Goal: Find specific page/section: Find specific page/section

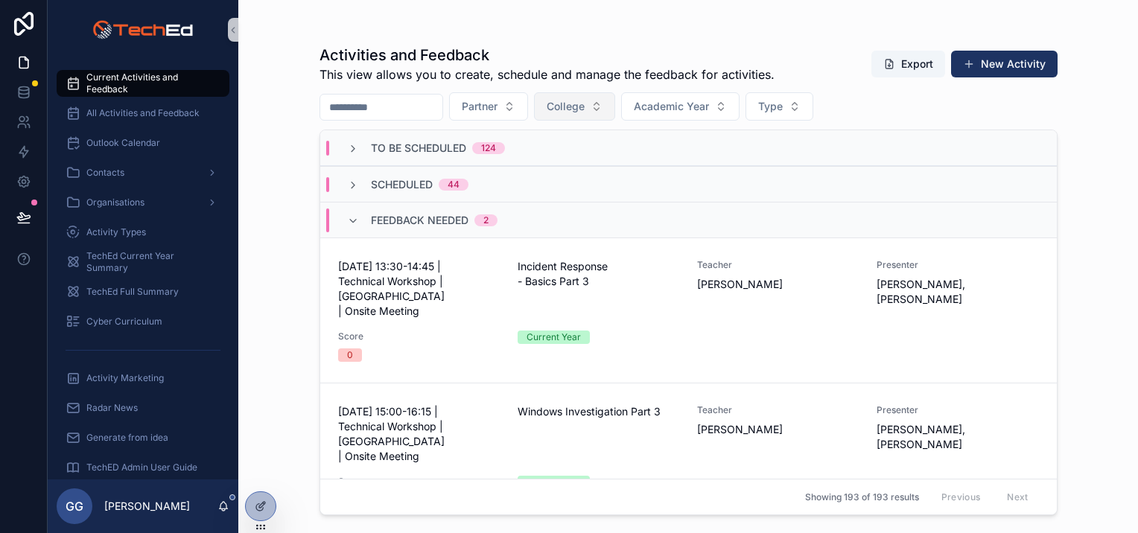
click at [615, 107] on button "College" at bounding box center [574, 106] width 81 height 28
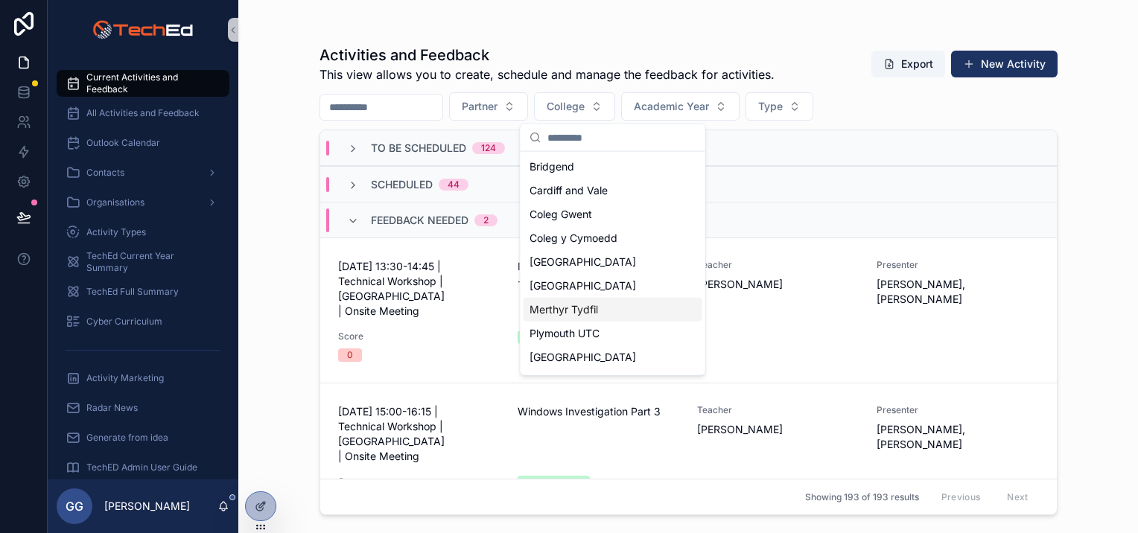
click at [592, 300] on div "Merthyr Tydfil" at bounding box center [613, 310] width 179 height 24
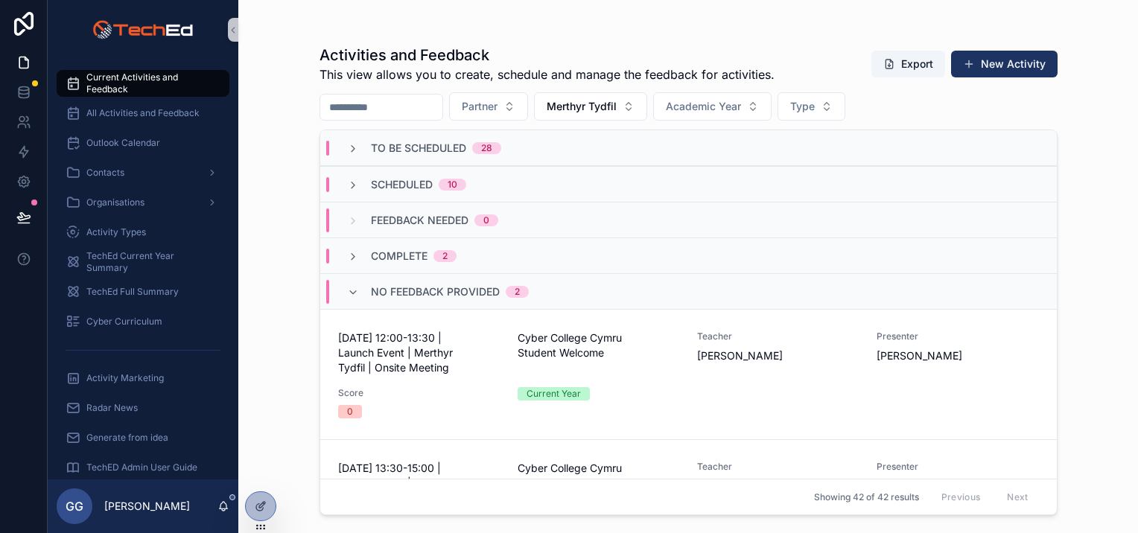
click at [359, 186] on div "Scheduled 10" at bounding box center [406, 184] width 119 height 15
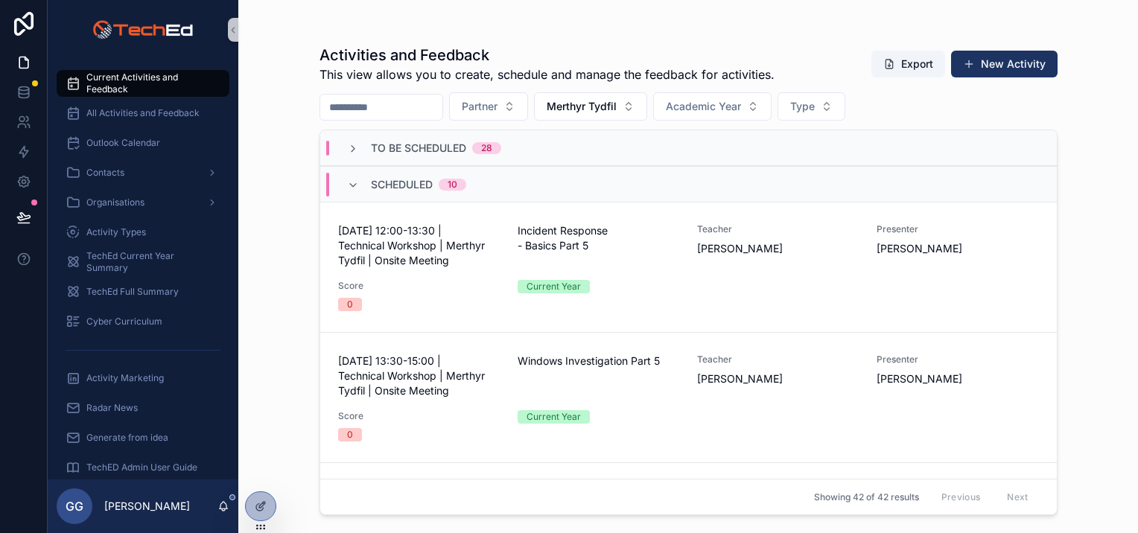
click at [359, 186] on div "Scheduled 10" at bounding box center [406, 185] width 119 height 24
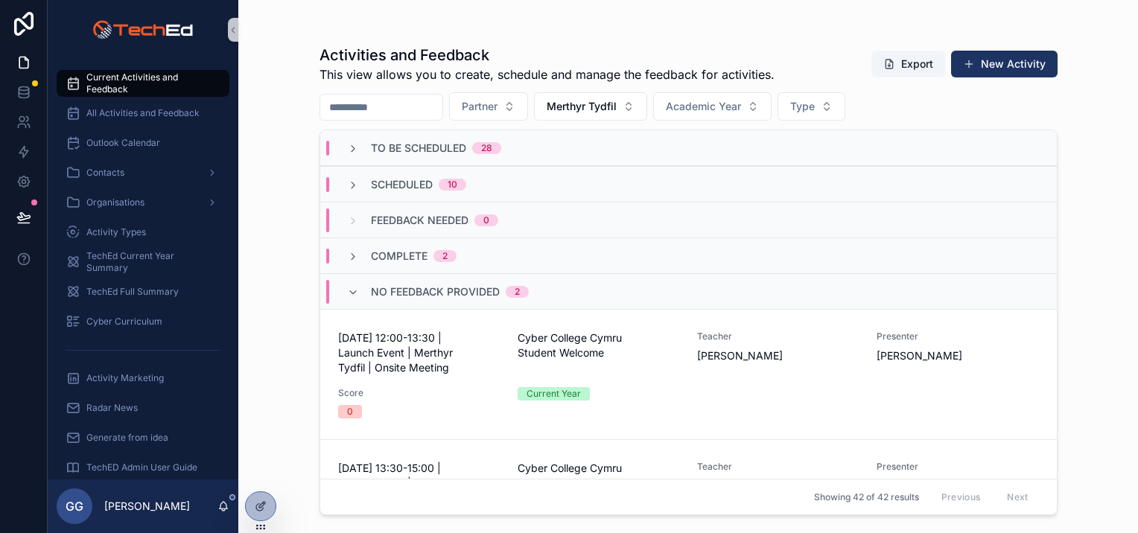
click at [396, 155] on div "To Be Scheduled 28" at bounding box center [688, 148] width 737 height 36
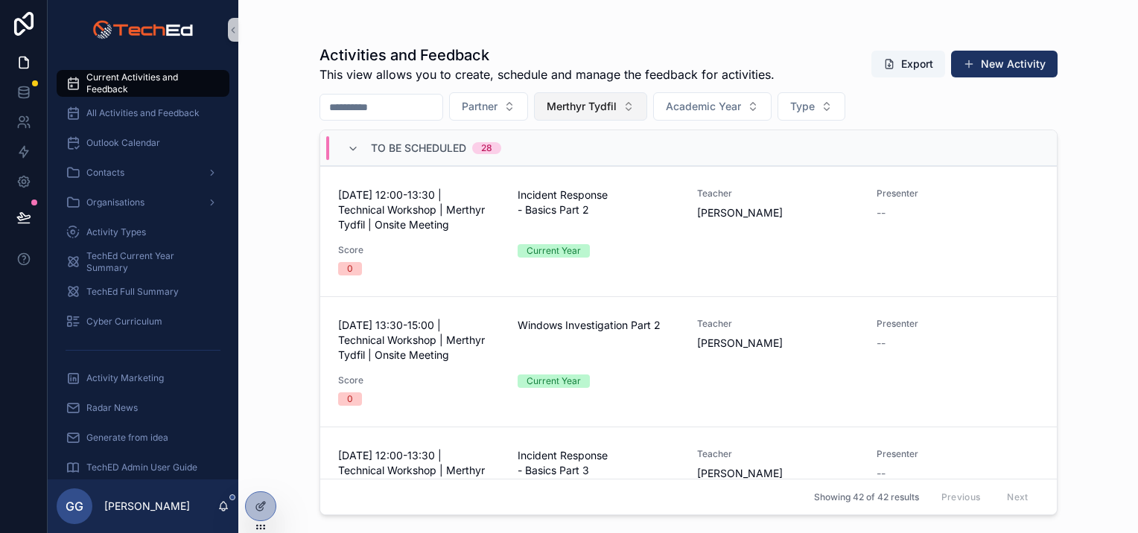
click at [617, 107] on span "Merthyr Tydfil" at bounding box center [582, 106] width 70 height 15
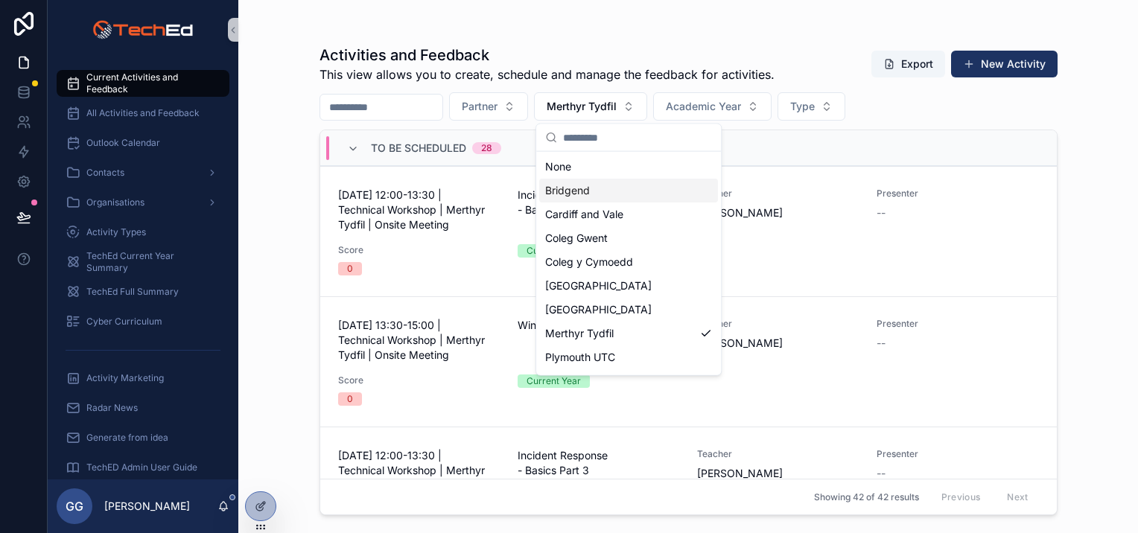
click at [589, 197] on span "Bridgend" at bounding box center [567, 190] width 45 height 15
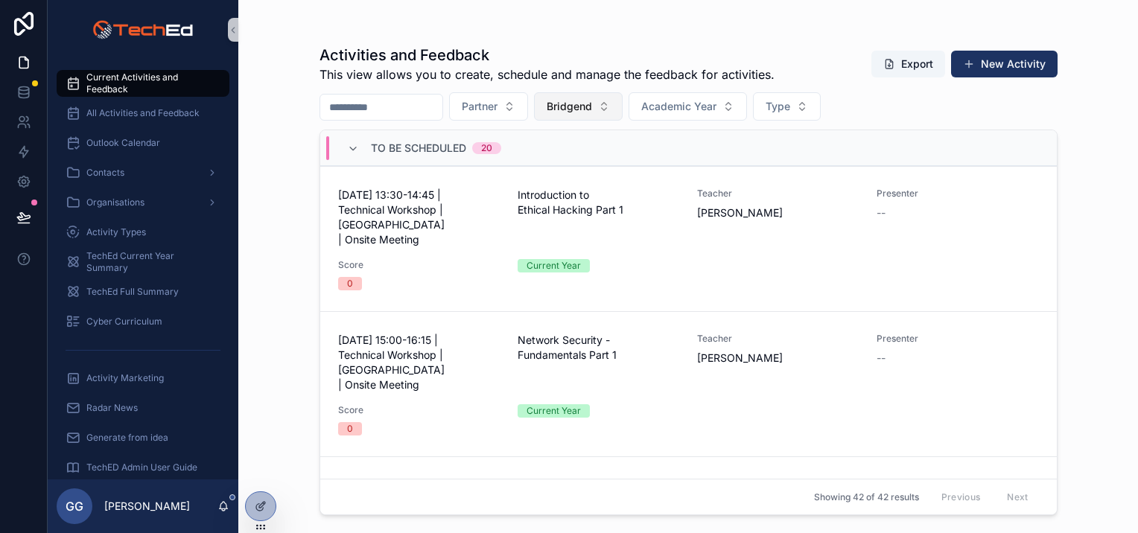
click at [592, 104] on span "Bridgend" at bounding box center [569, 106] width 45 height 15
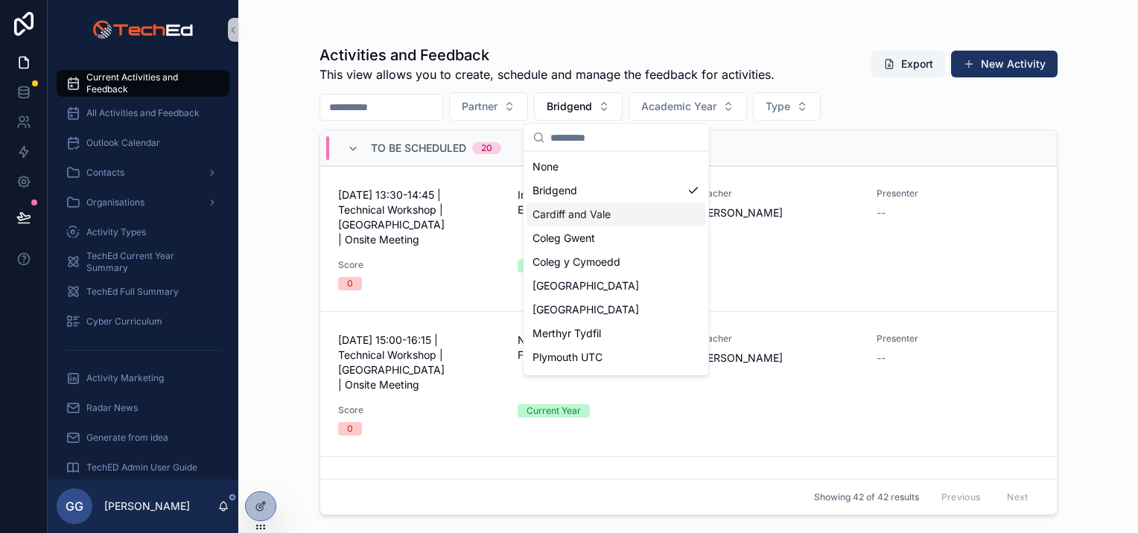
click at [583, 218] on span "Cardiff and Vale" at bounding box center [572, 214] width 78 height 15
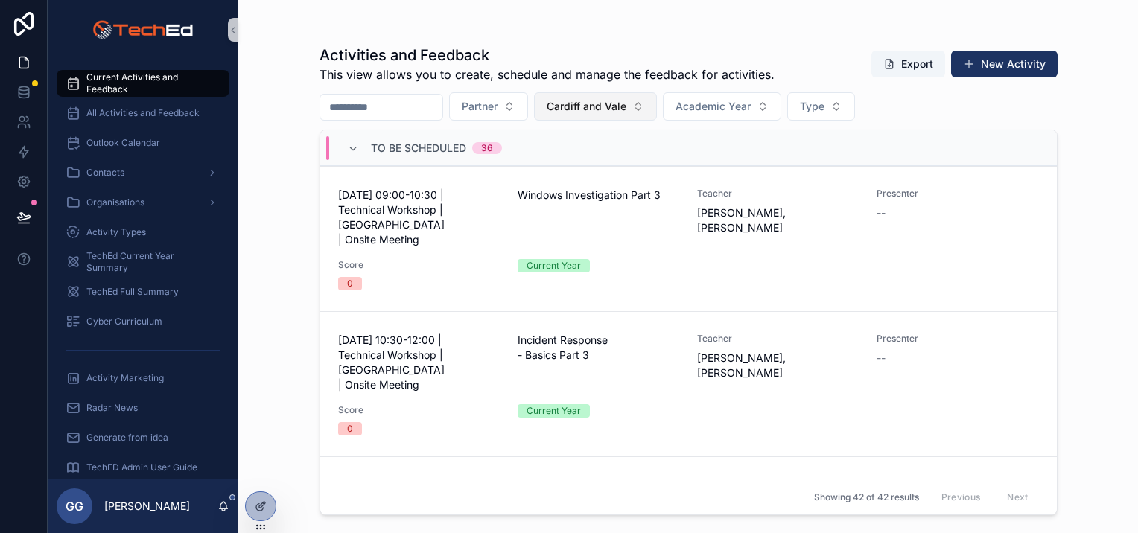
click at [611, 107] on span "Cardiff and Vale" at bounding box center [587, 106] width 80 height 15
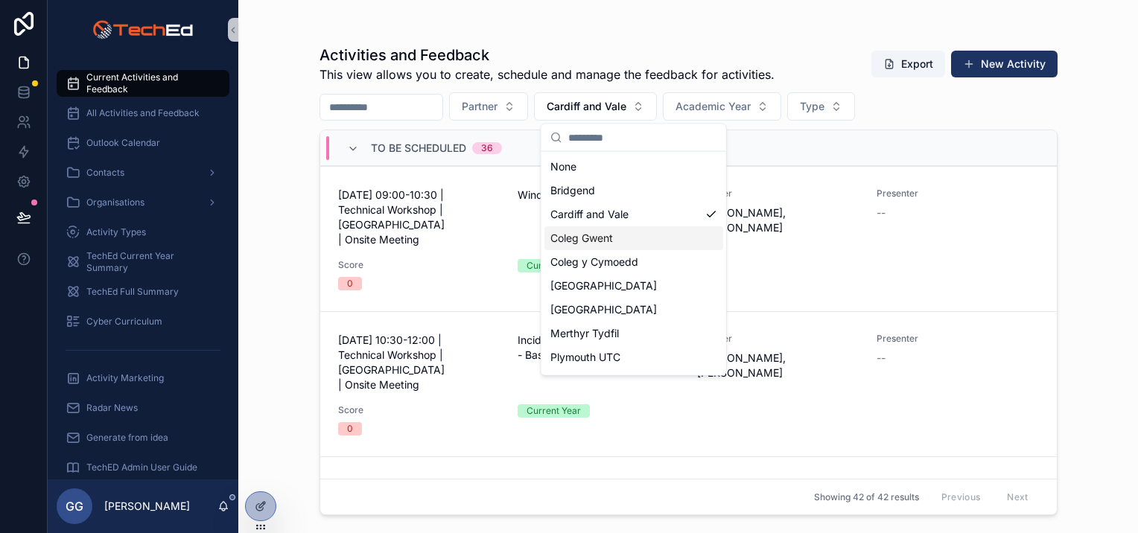
click at [607, 232] on span "Coleg Gwent" at bounding box center [582, 238] width 63 height 15
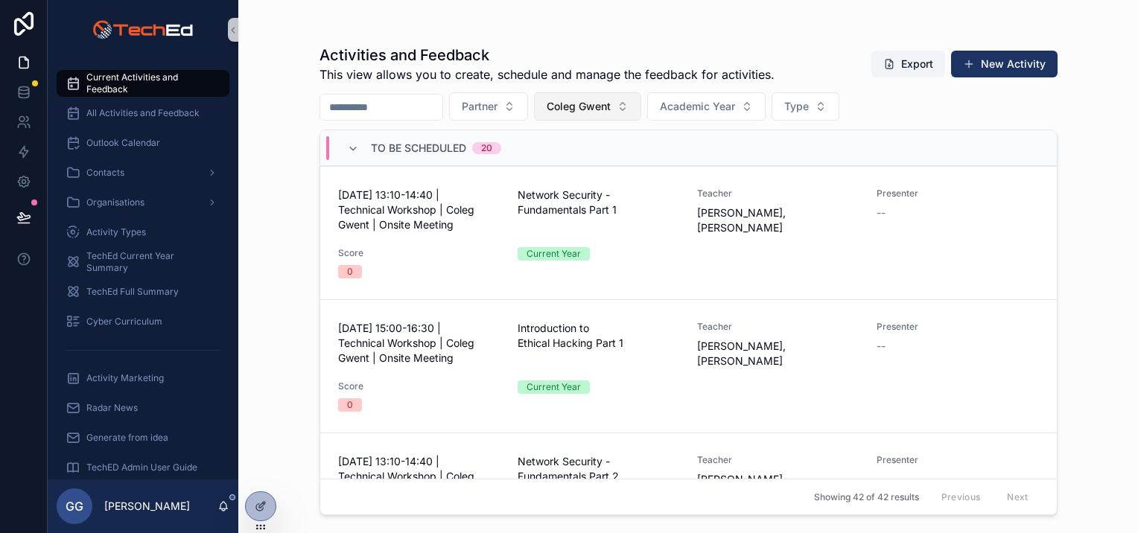
click at [611, 112] on span "Coleg Gwent" at bounding box center [579, 106] width 64 height 15
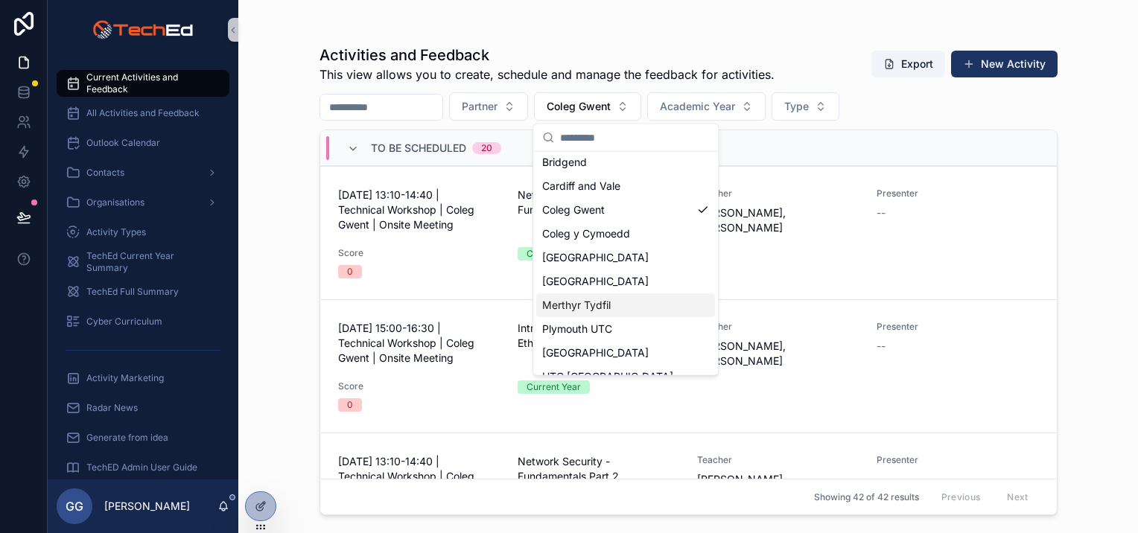
scroll to position [45, 0]
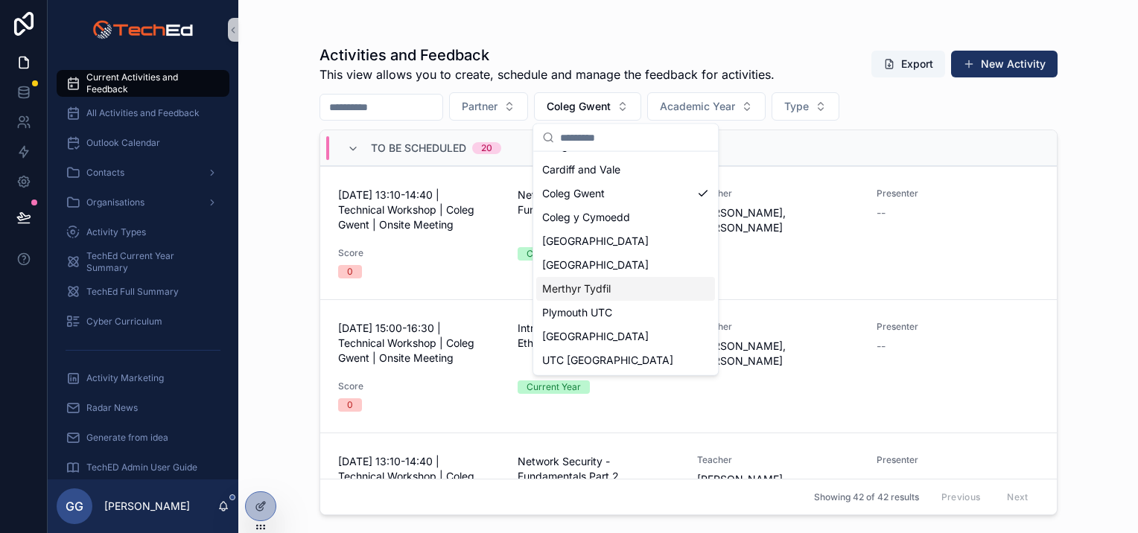
click at [590, 290] on span "Merthyr Tydfil" at bounding box center [576, 289] width 69 height 15
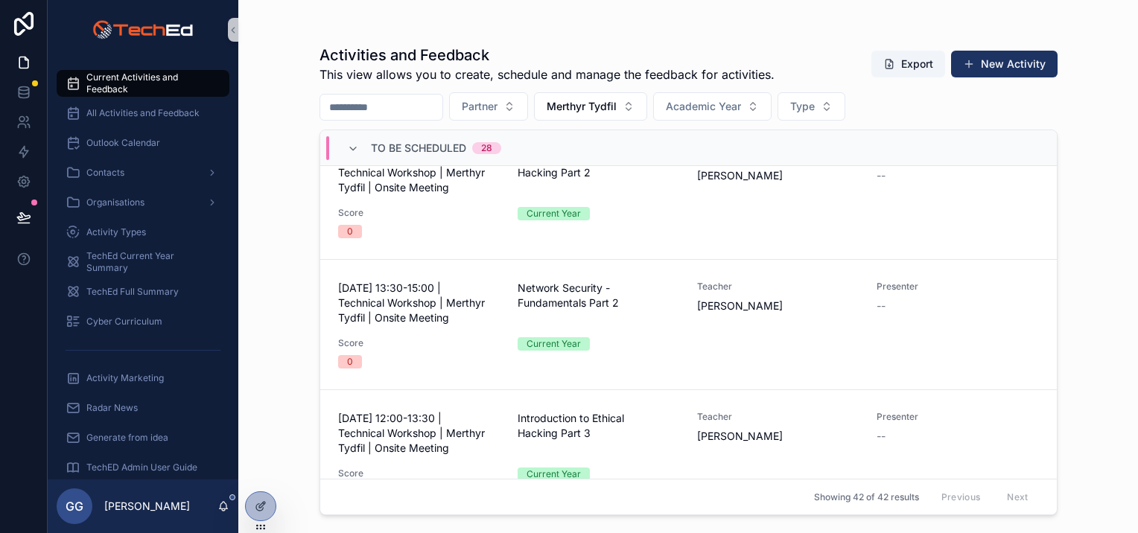
scroll to position [1639, 0]
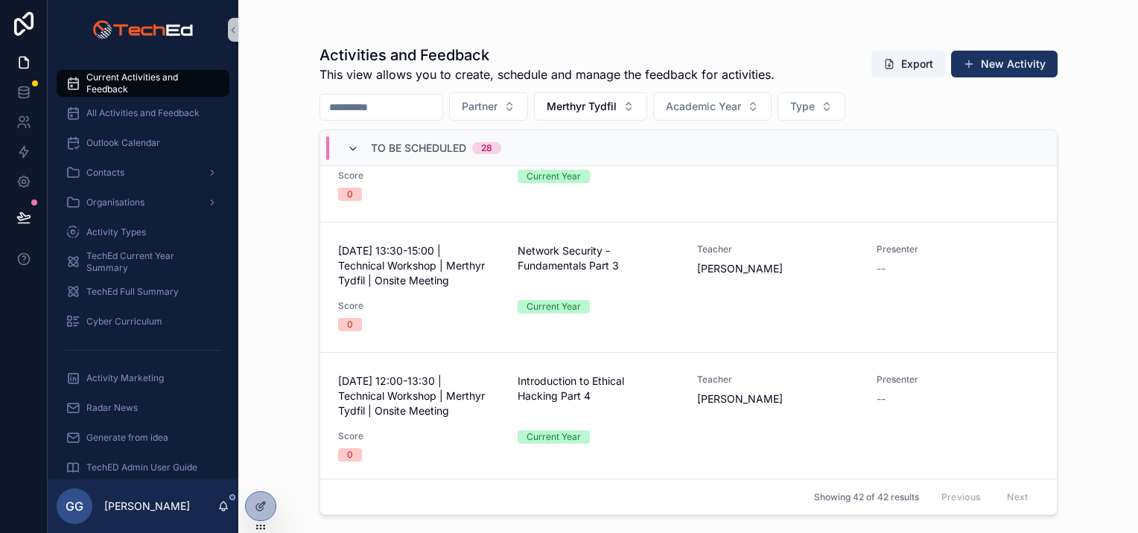
click at [352, 149] on icon "scrollable content" at bounding box center [353, 149] width 12 height 12
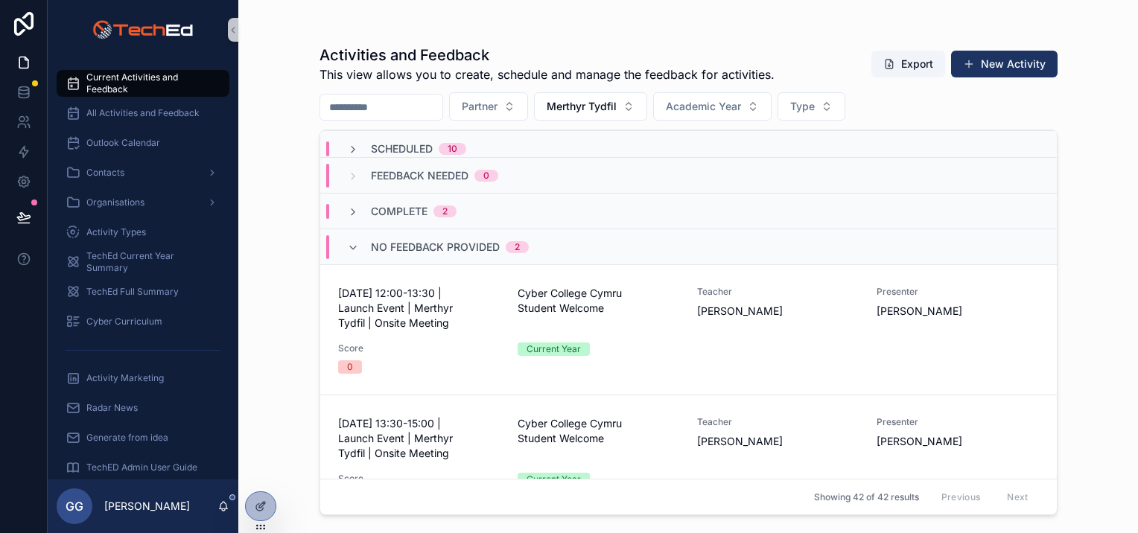
scroll to position [0, 0]
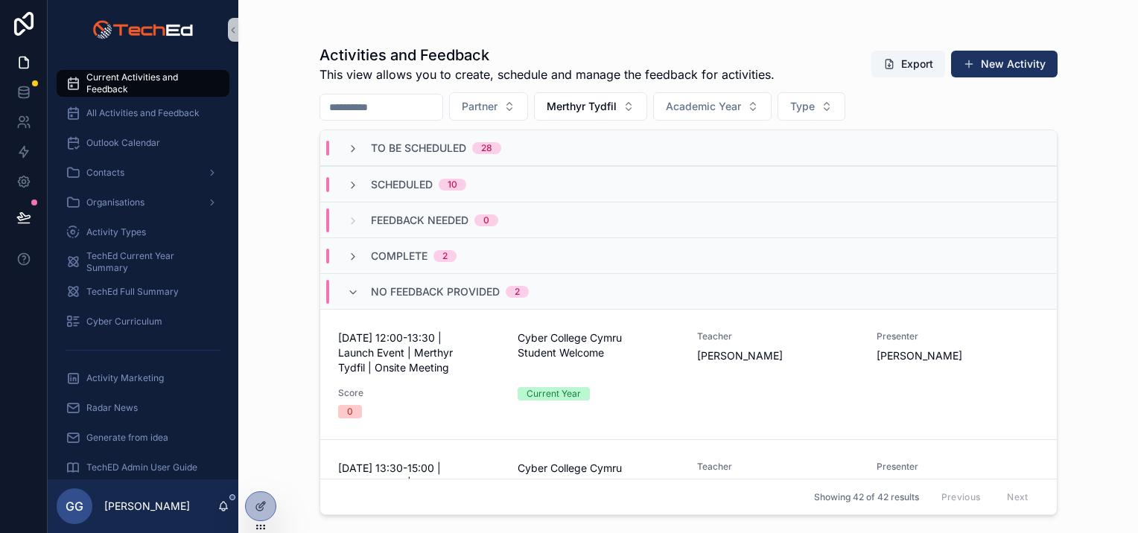
click at [364, 155] on div "To Be Scheduled 28" at bounding box center [688, 148] width 737 height 36
